Goal: Task Accomplishment & Management: Manage account settings

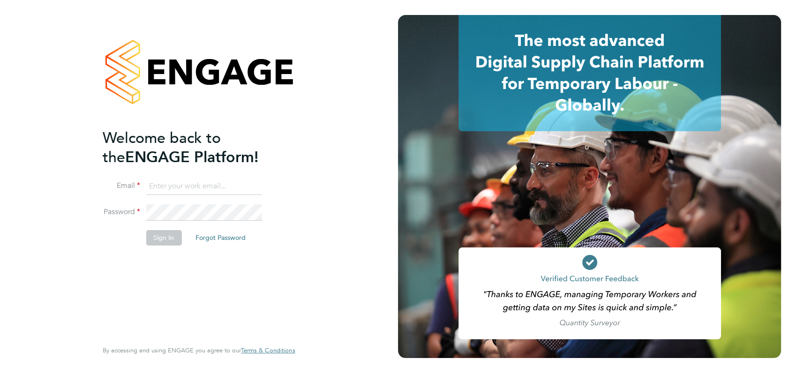
type input "[PERSON_NAME][EMAIL_ADDRESS][DOMAIN_NAME]"
click at [287, 247] on div "Welcome back to the ENGAGE Platform! Email [PERSON_NAME][EMAIL_ADDRESS][DOMAIN_…" at bounding box center [199, 184] width 192 height 339
click at [166, 238] on button "Sign In" at bounding box center [164, 237] width 36 height 15
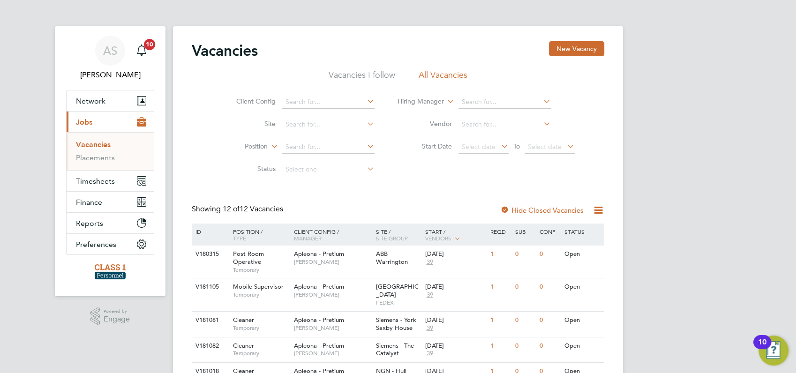
click at [664, 223] on div "AS [PERSON_NAME] Notifications 10 Applications: Network Businesses Sites Worker…" at bounding box center [398, 353] width 796 height 707
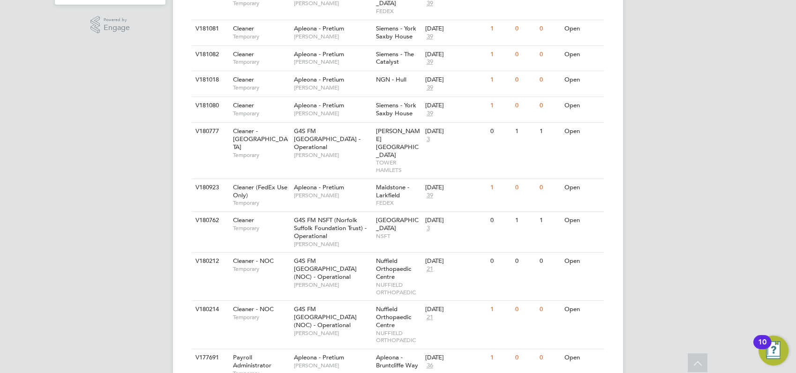
scroll to position [312, 0]
